Goal: Information Seeking & Learning: Learn about a topic

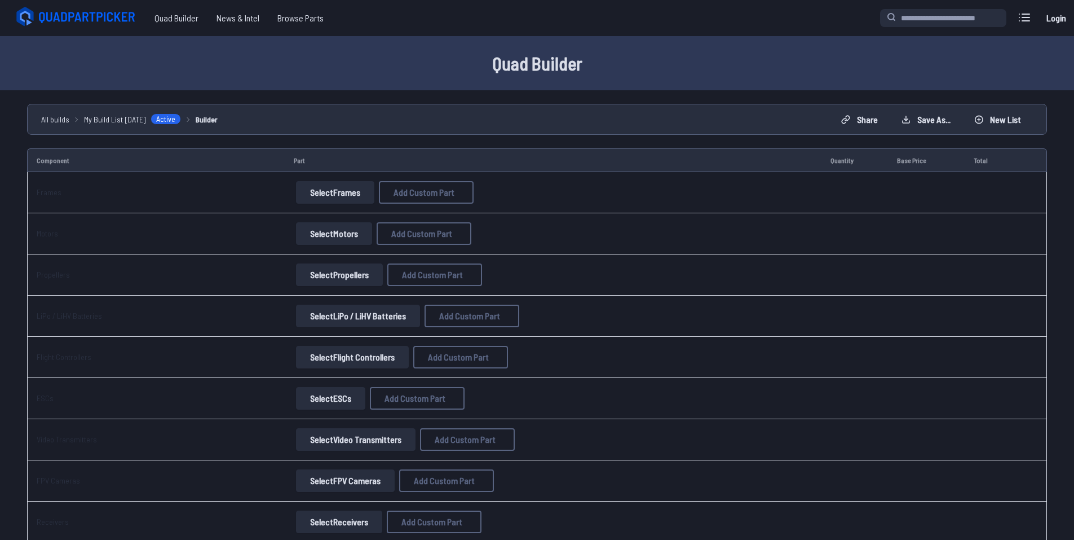
click at [110, 19] on icon at bounding box center [88, 17] width 98 height 11
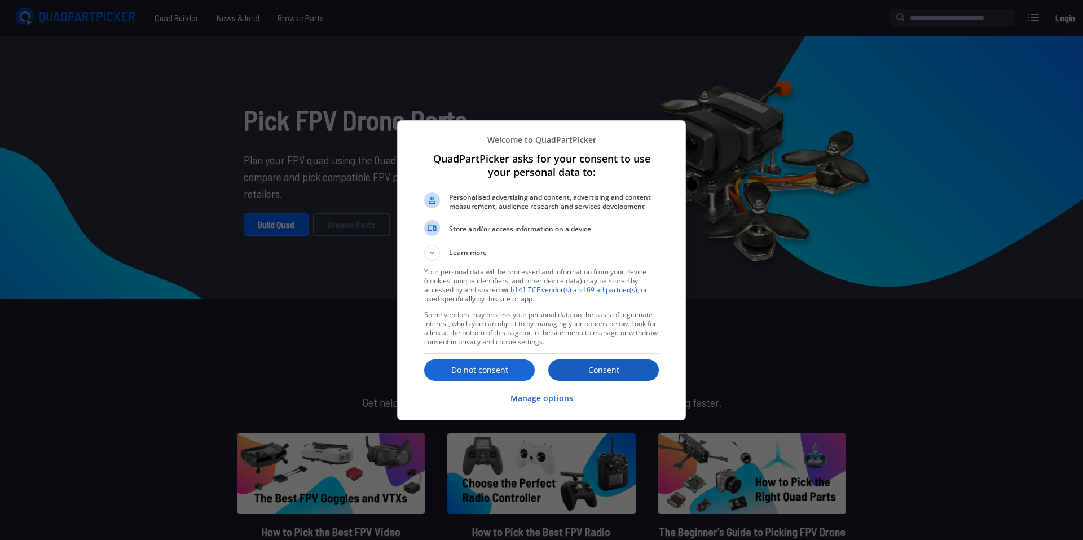
click at [580, 371] on p "Consent" at bounding box center [603, 369] width 111 height 11
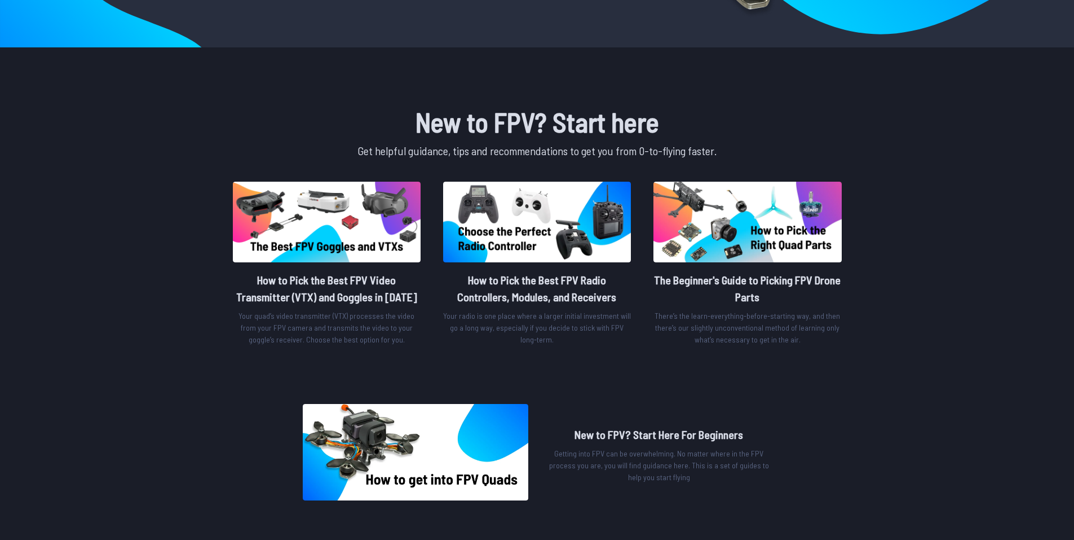
scroll to position [252, 0]
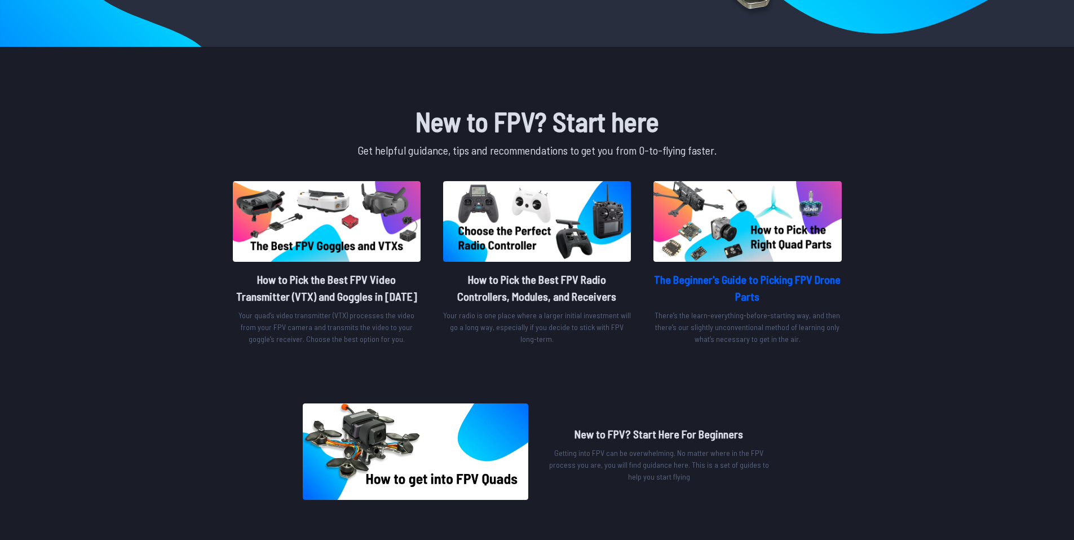
click at [762, 283] on h2 "The Beginner's Guide to Picking FPV Drone Parts" at bounding box center [748, 288] width 188 height 34
